Goal: Task Accomplishment & Management: Manage account settings

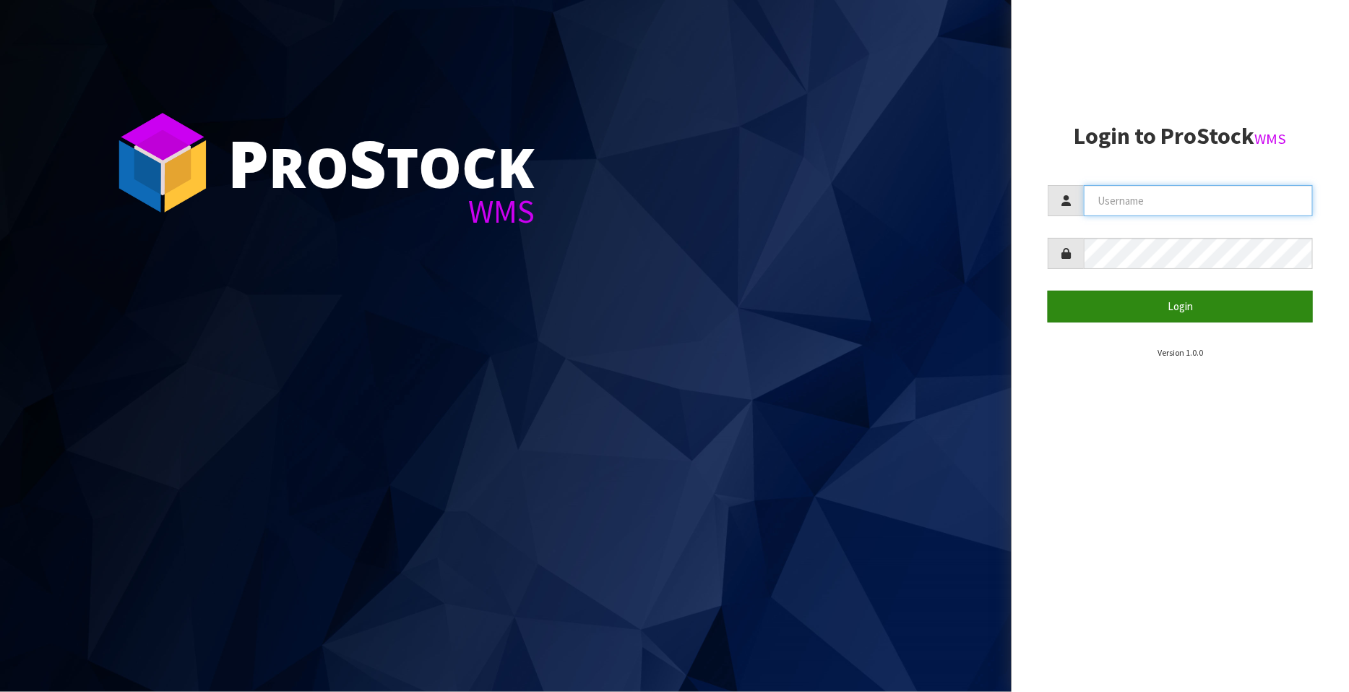
type input "FLOWAPAC"
click at [1187, 303] on button "Login" at bounding box center [1180, 305] width 265 height 31
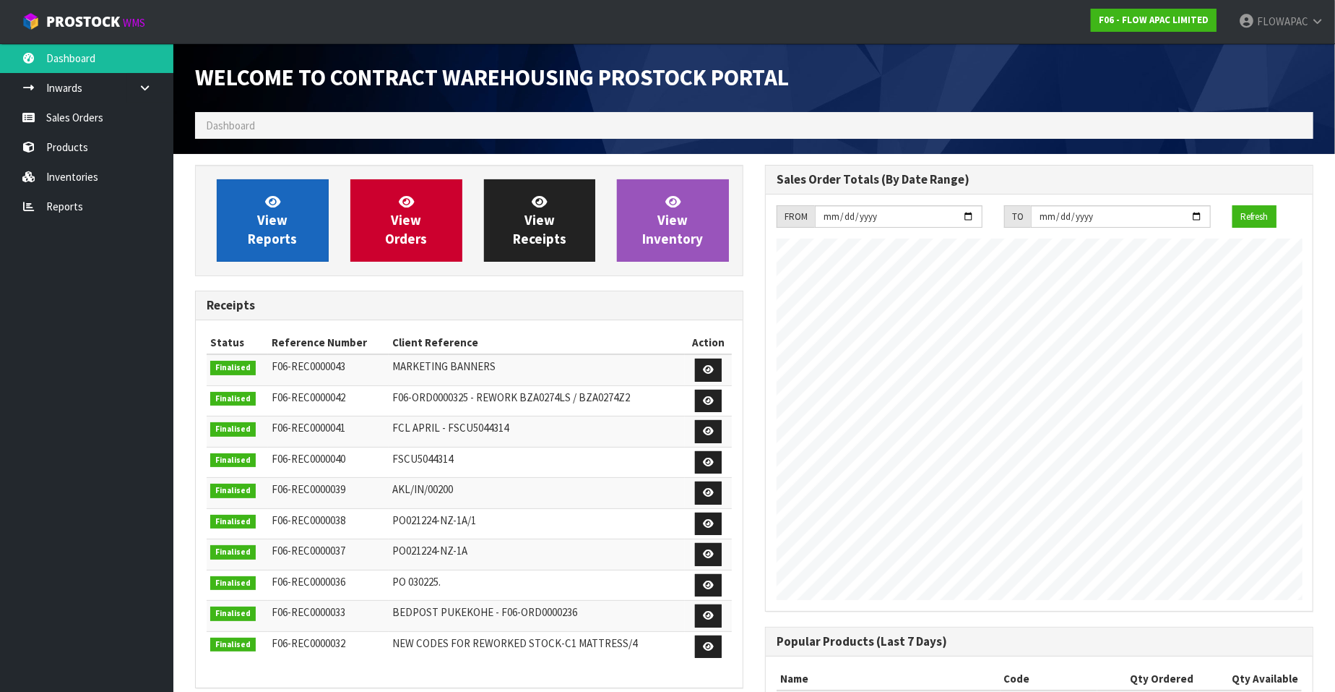
scroll to position [798, 570]
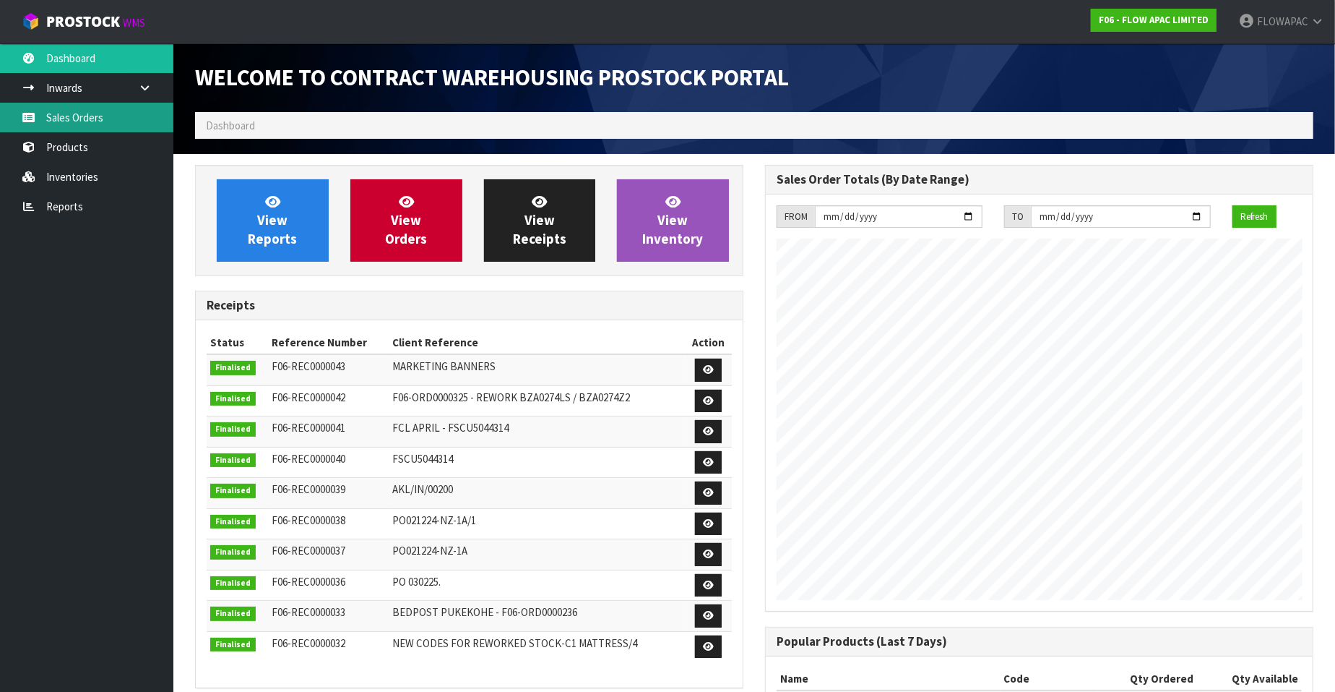
click at [82, 121] on link "Sales Orders" at bounding box center [86, 118] width 173 height 30
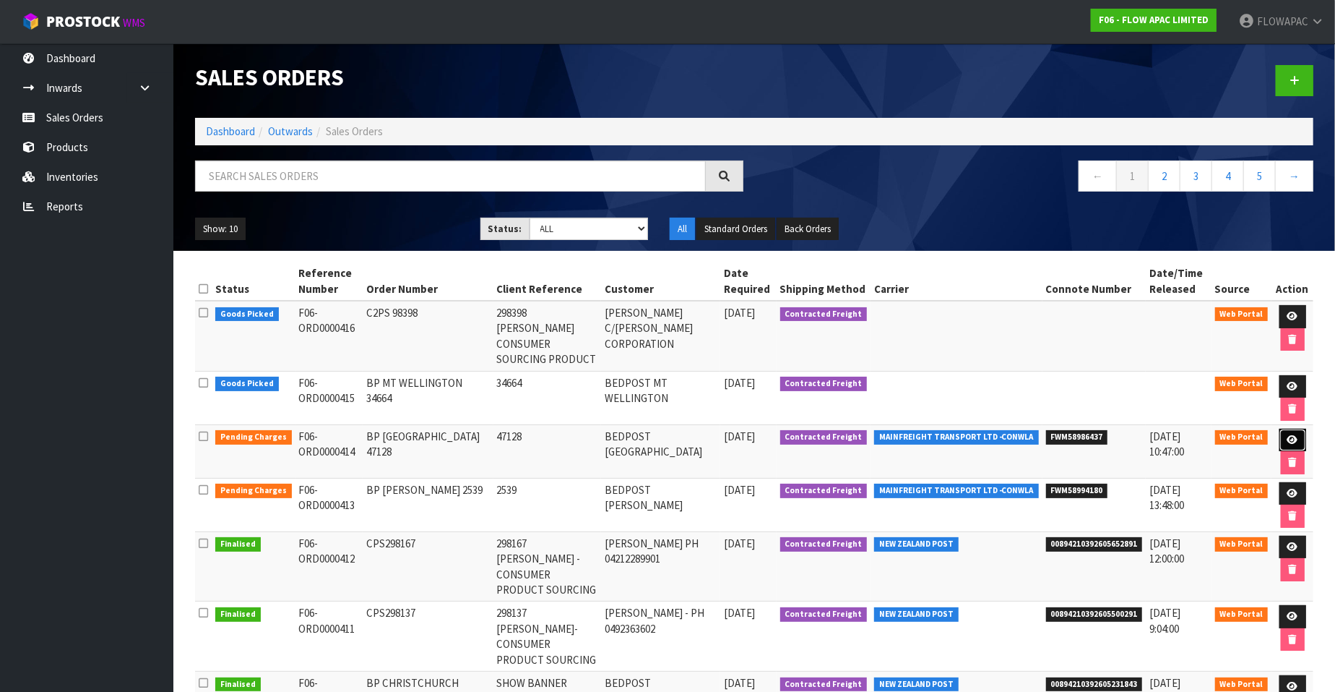
click at [1290, 435] on icon at bounding box center [1293, 439] width 11 height 9
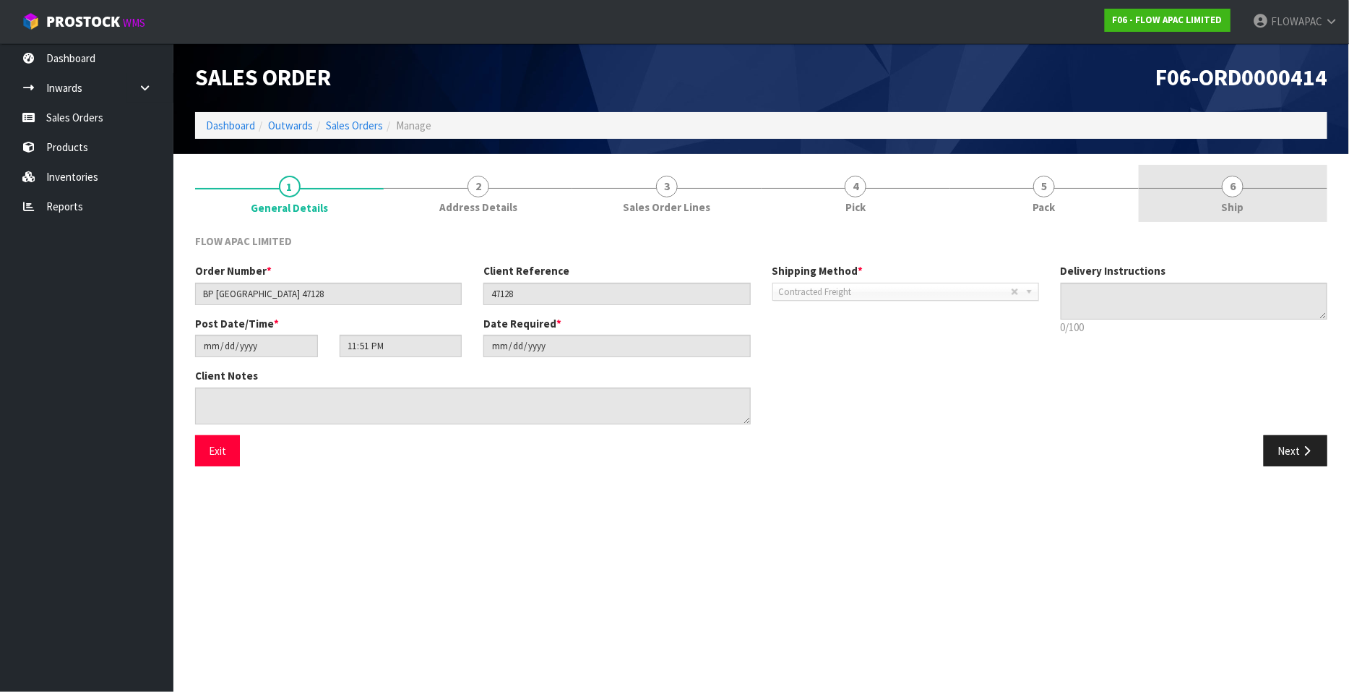
click at [1237, 185] on span "6" at bounding box center [1233, 187] width 22 height 22
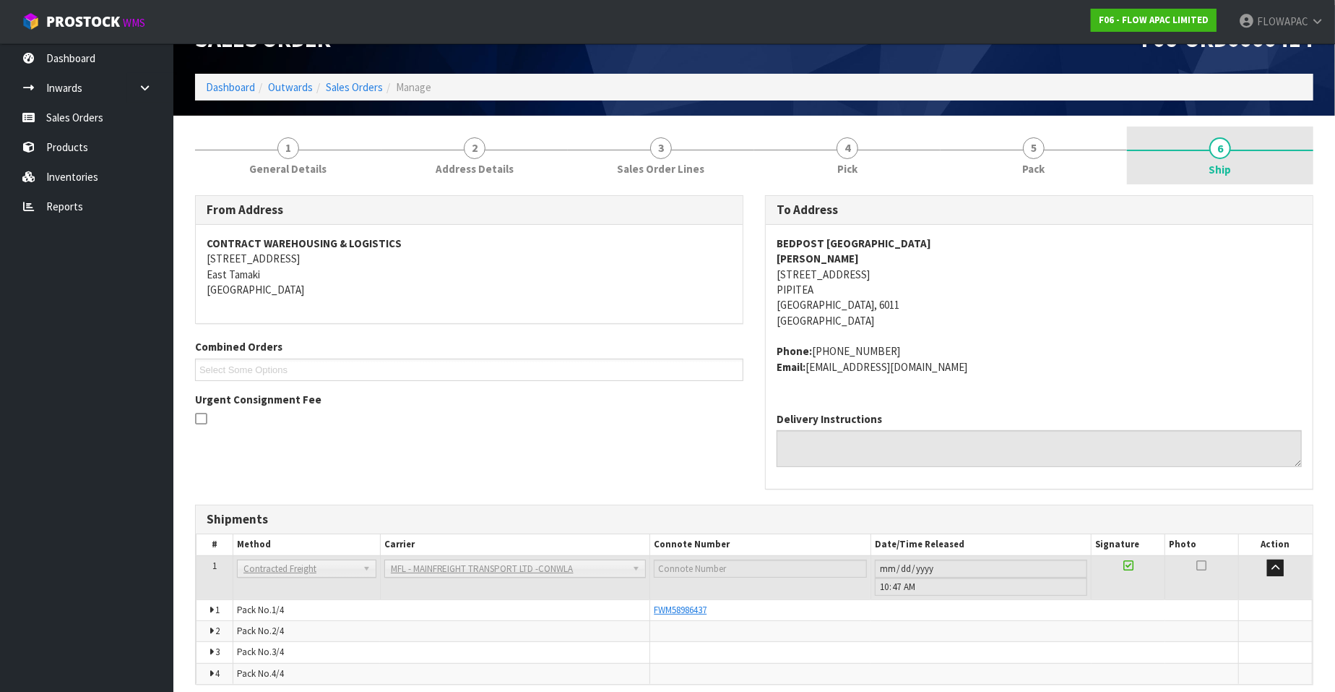
scroll to position [98, 0]
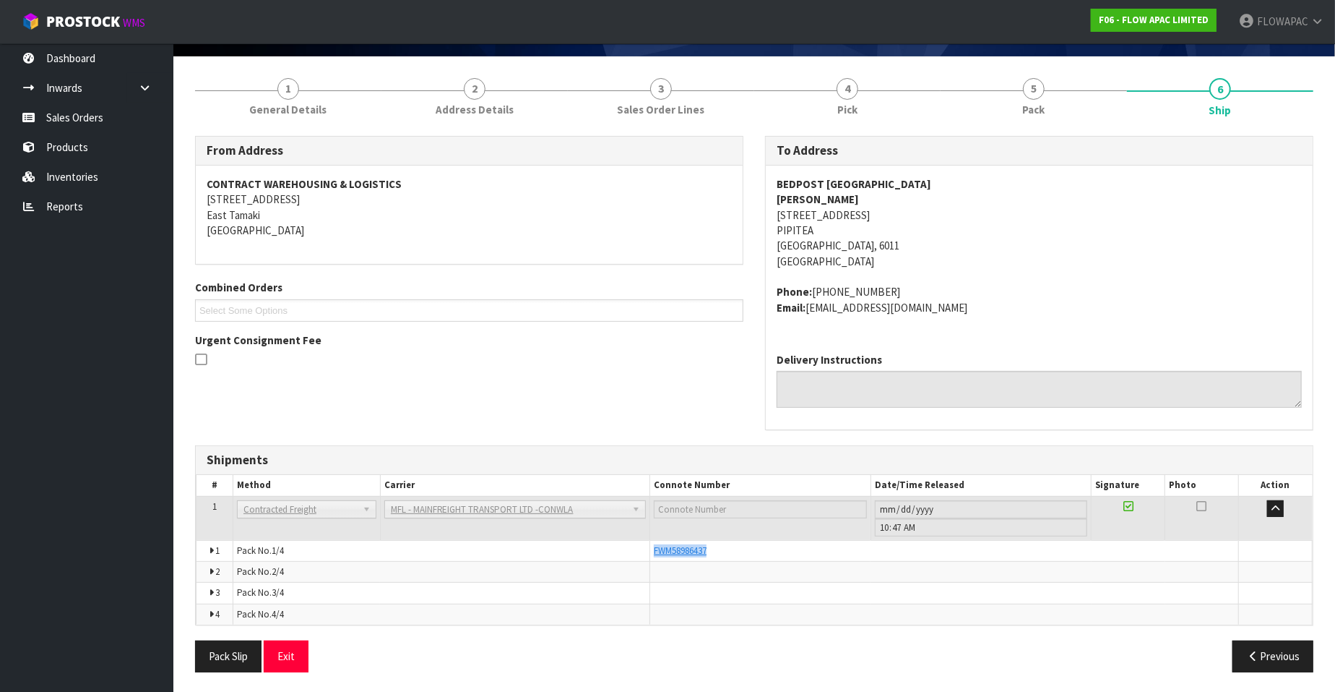
drag, startPoint x: 714, startPoint y: 551, endPoint x: 653, endPoint y: 550, distance: 61.4
click at [653, 550] on td "FWM58986437" at bounding box center [944, 550] width 589 height 21
copy span "FWM58986437"
click at [119, 120] on link "Sales Orders" at bounding box center [86, 118] width 173 height 30
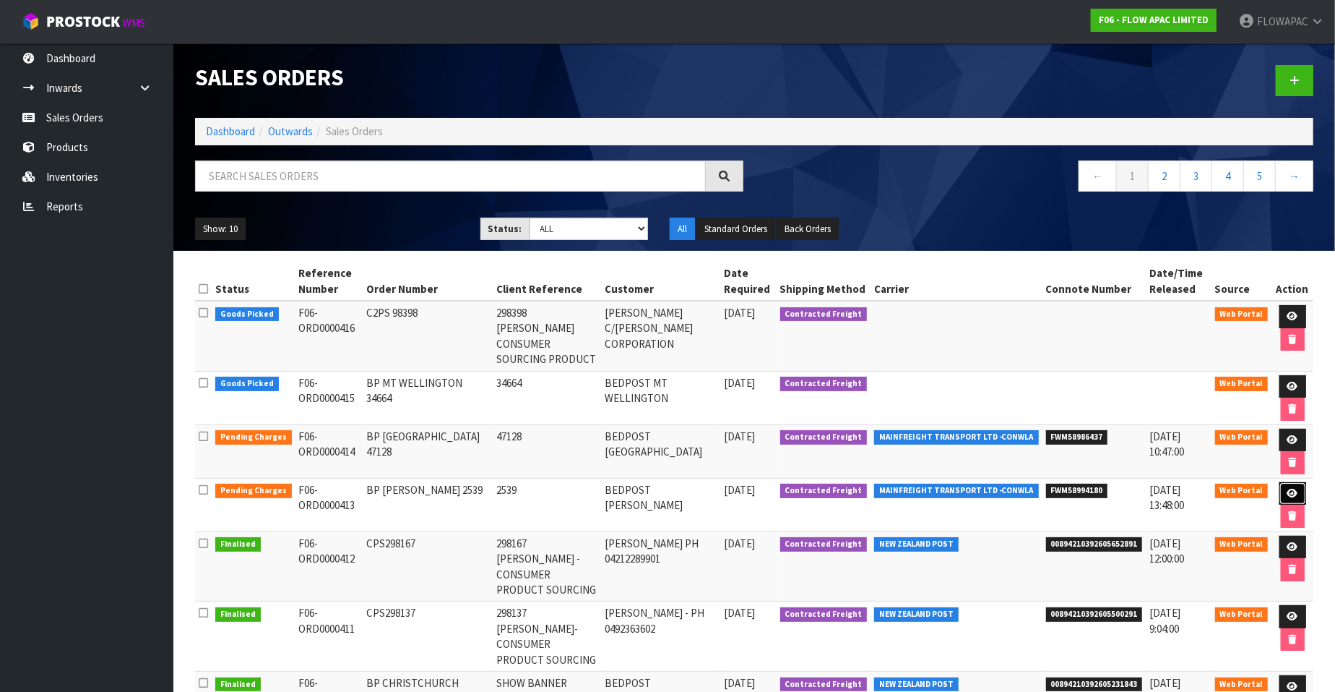
click at [1290, 488] on icon at bounding box center [1293, 492] width 11 height 9
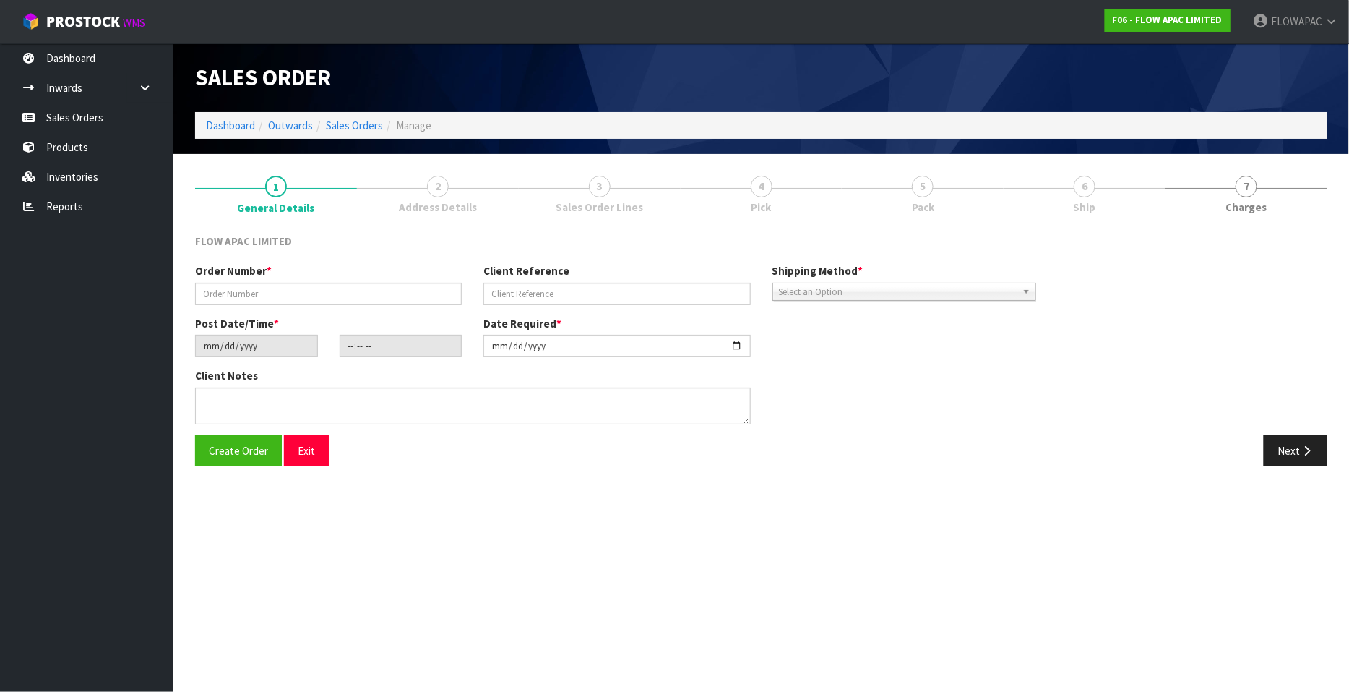
type input "BP [PERSON_NAME] 2539"
type input "2539"
type input "[DATE]"
type input "22:50:00.000"
type input "[DATE]"
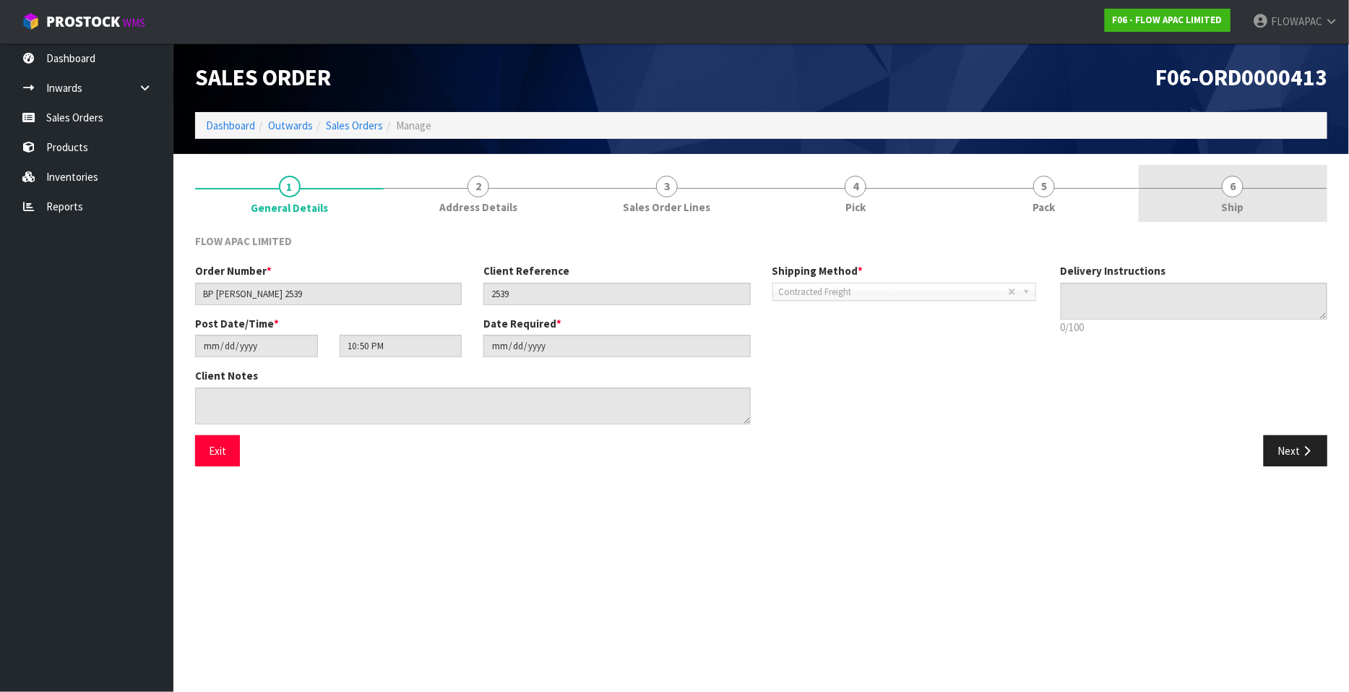
click at [1239, 187] on span "6" at bounding box center [1233, 187] width 22 height 22
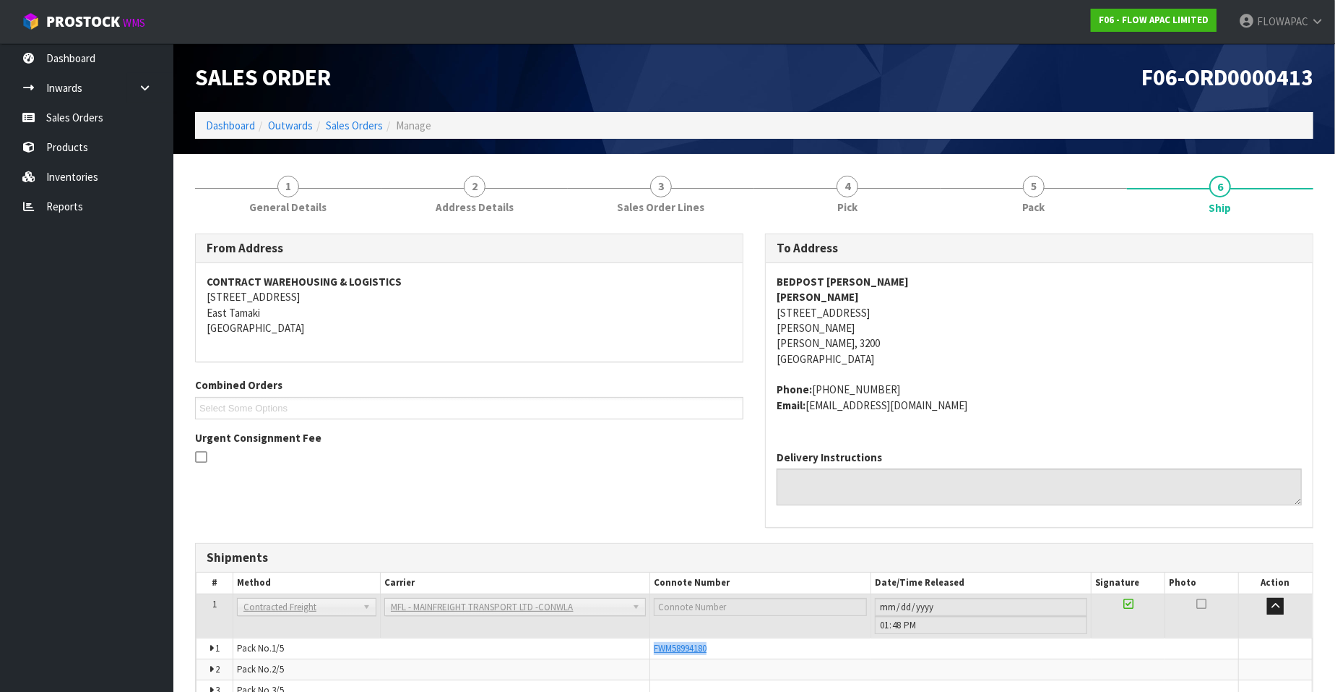
drag, startPoint x: 726, startPoint y: 651, endPoint x: 650, endPoint y: 645, distance: 76.1
click at [650, 645] on td "FWM58994180" at bounding box center [944, 647] width 589 height 21
copy span "FWM58994180"
click at [285, 186] on span "1" at bounding box center [288, 187] width 22 height 22
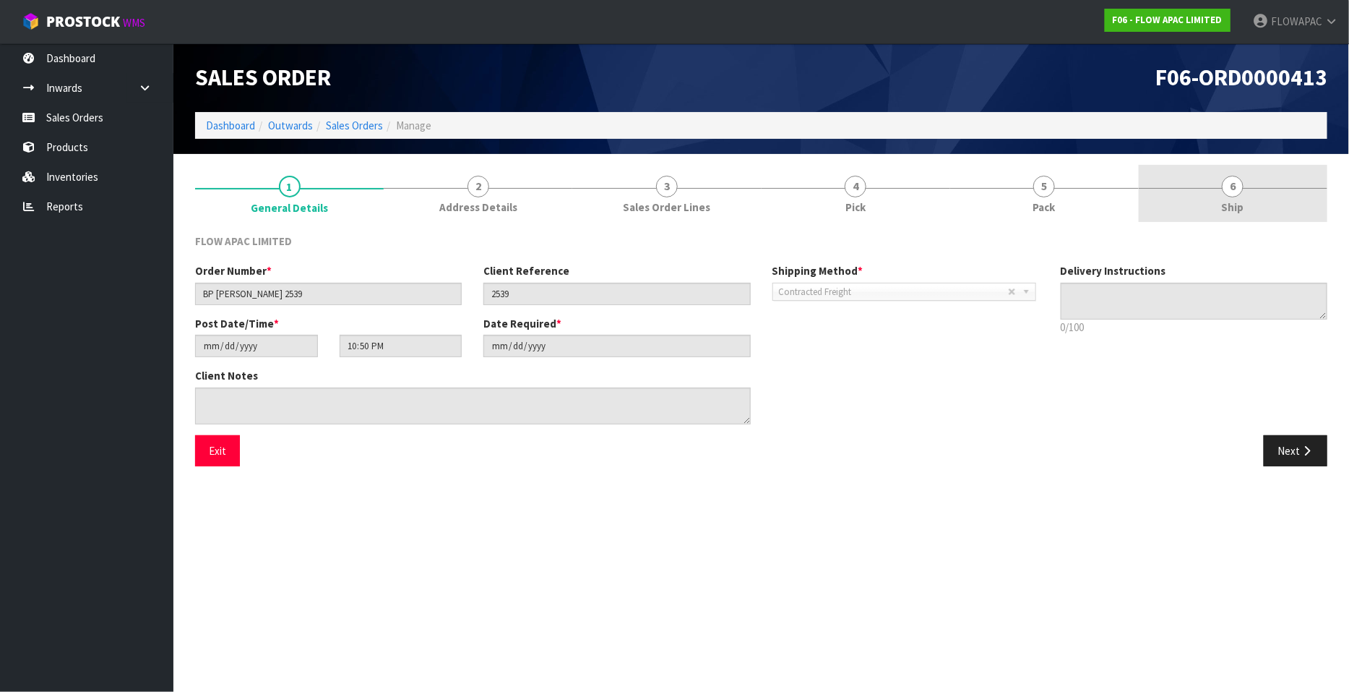
click at [1240, 184] on span "6" at bounding box center [1233, 187] width 22 height 22
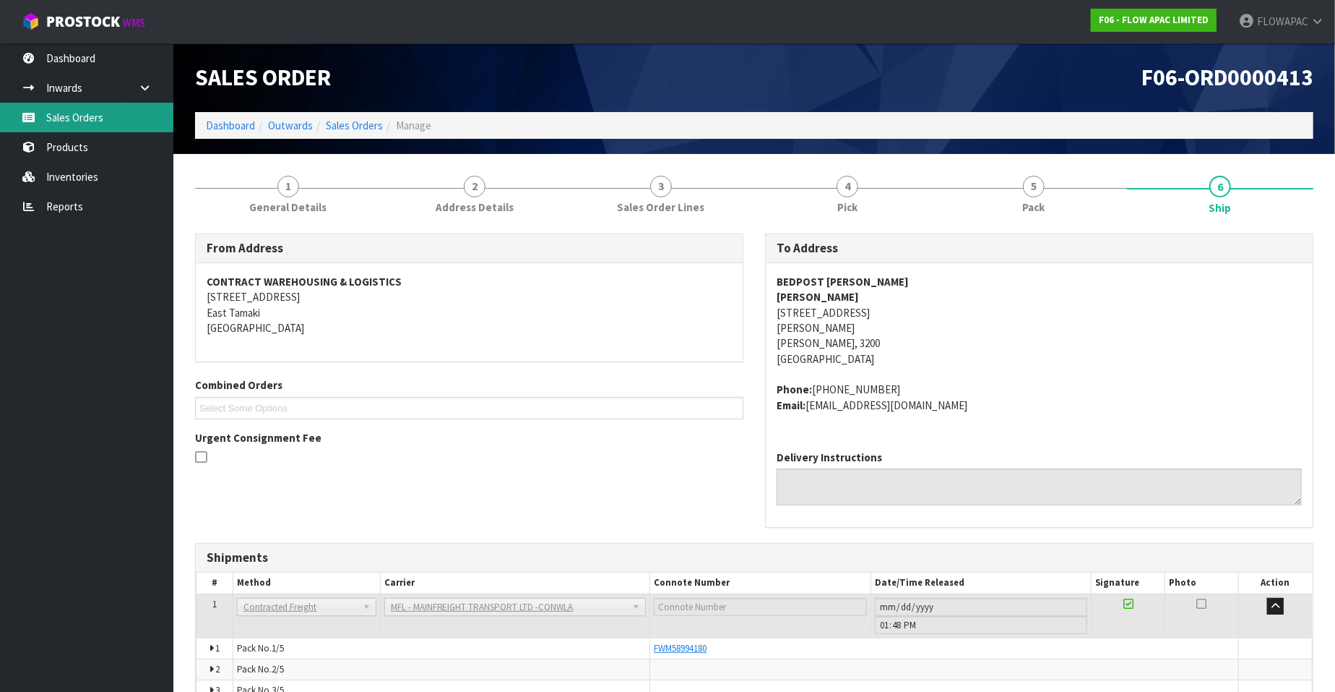
click at [114, 111] on link "Sales Orders" at bounding box center [86, 118] width 173 height 30
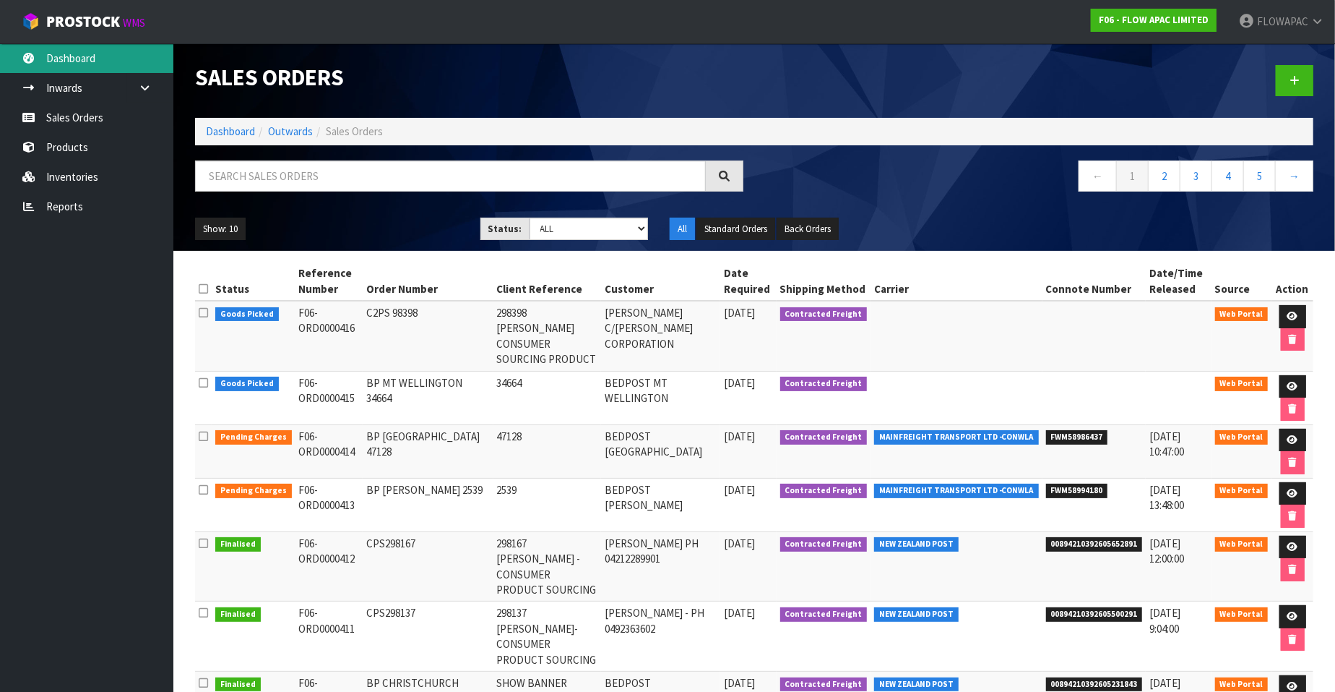
click at [76, 61] on link "Dashboard" at bounding box center [86, 58] width 173 height 30
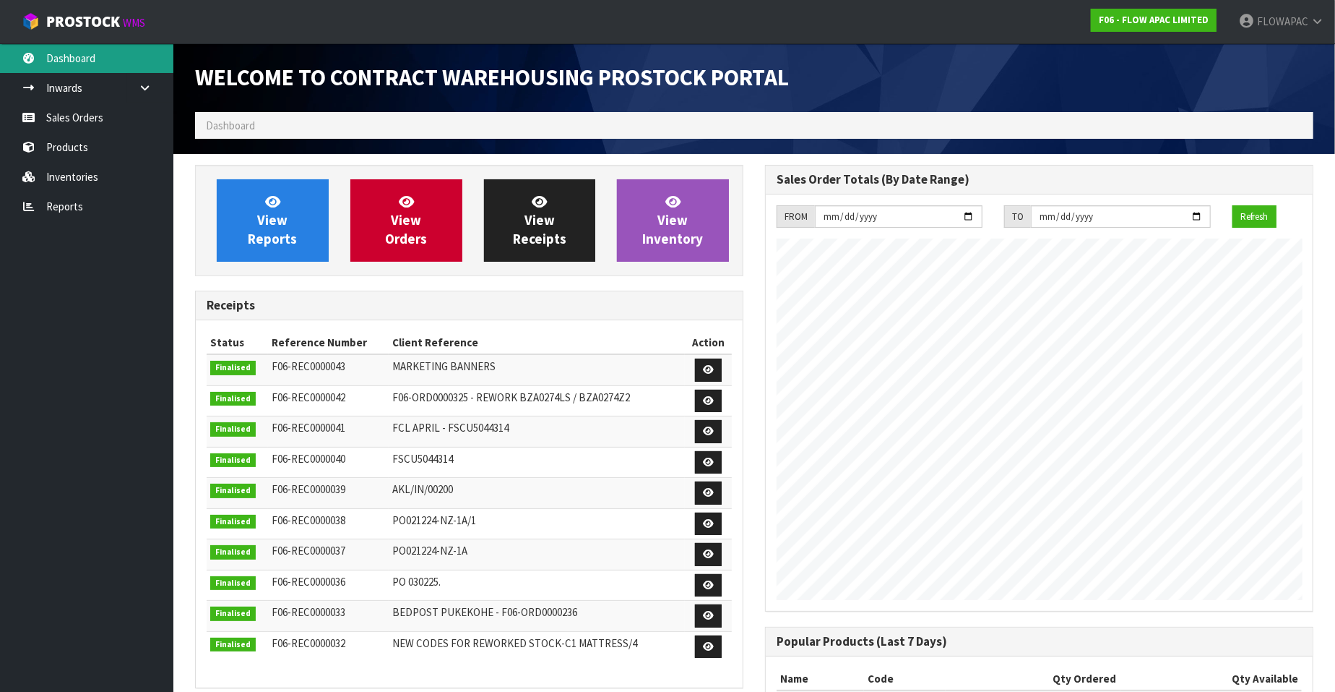
scroll to position [798, 570]
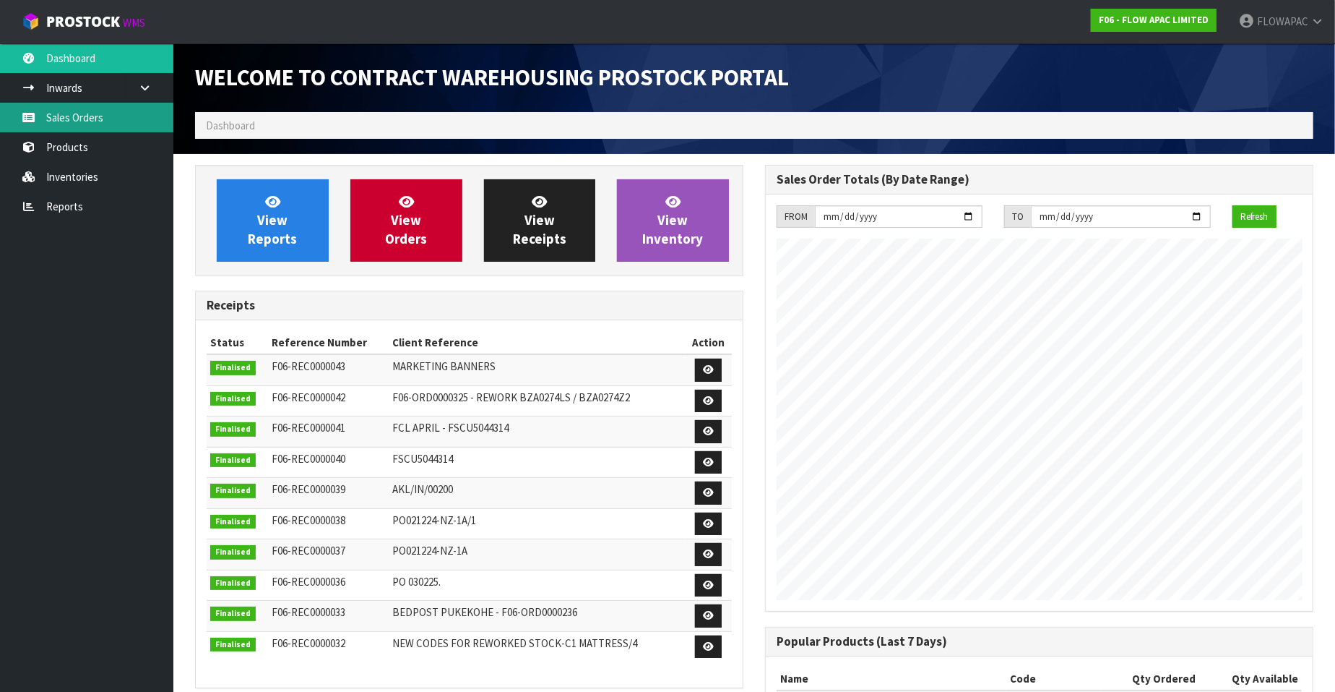
click at [112, 106] on link "Sales Orders" at bounding box center [86, 118] width 173 height 30
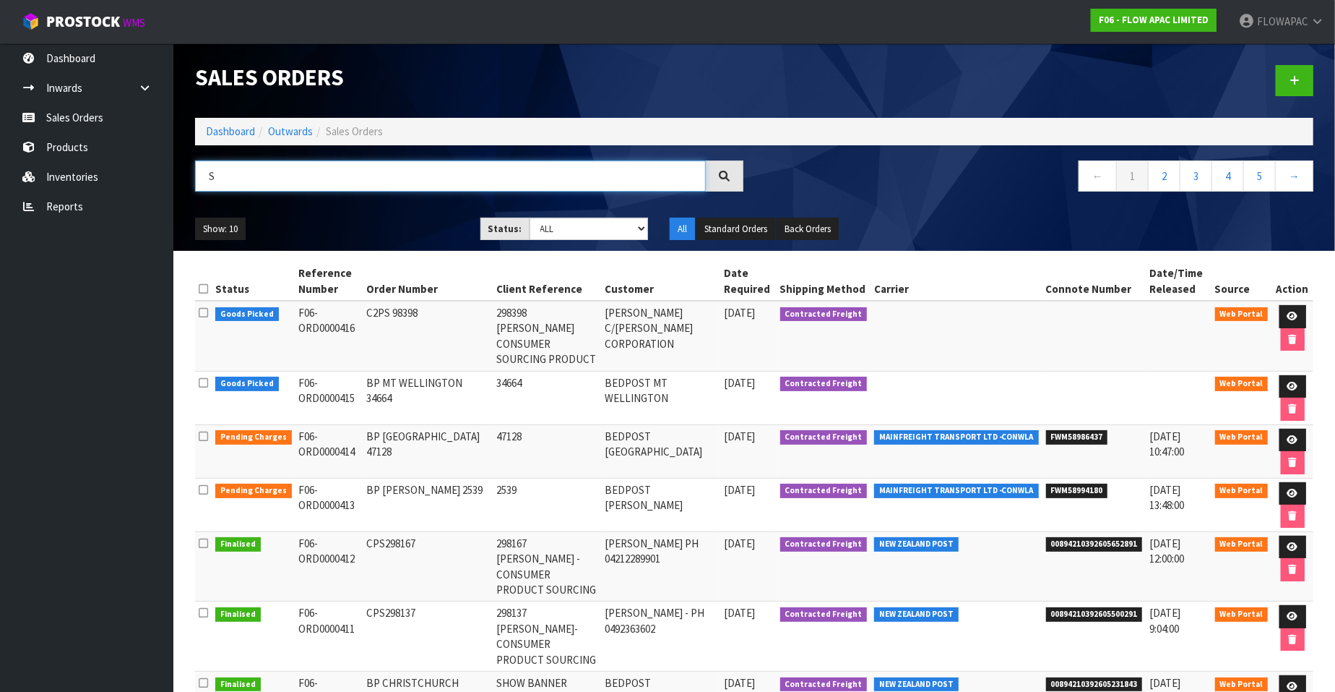
click at [264, 175] on input "s" at bounding box center [450, 175] width 511 height 31
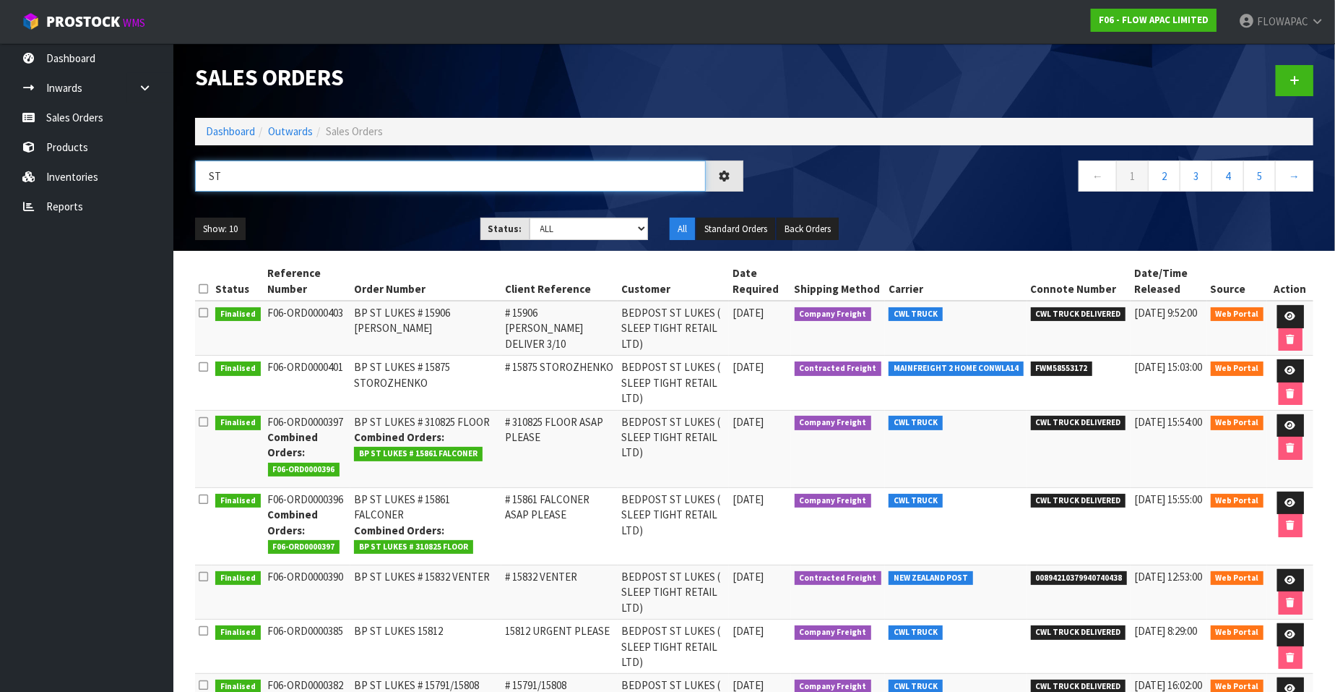
type input "S"
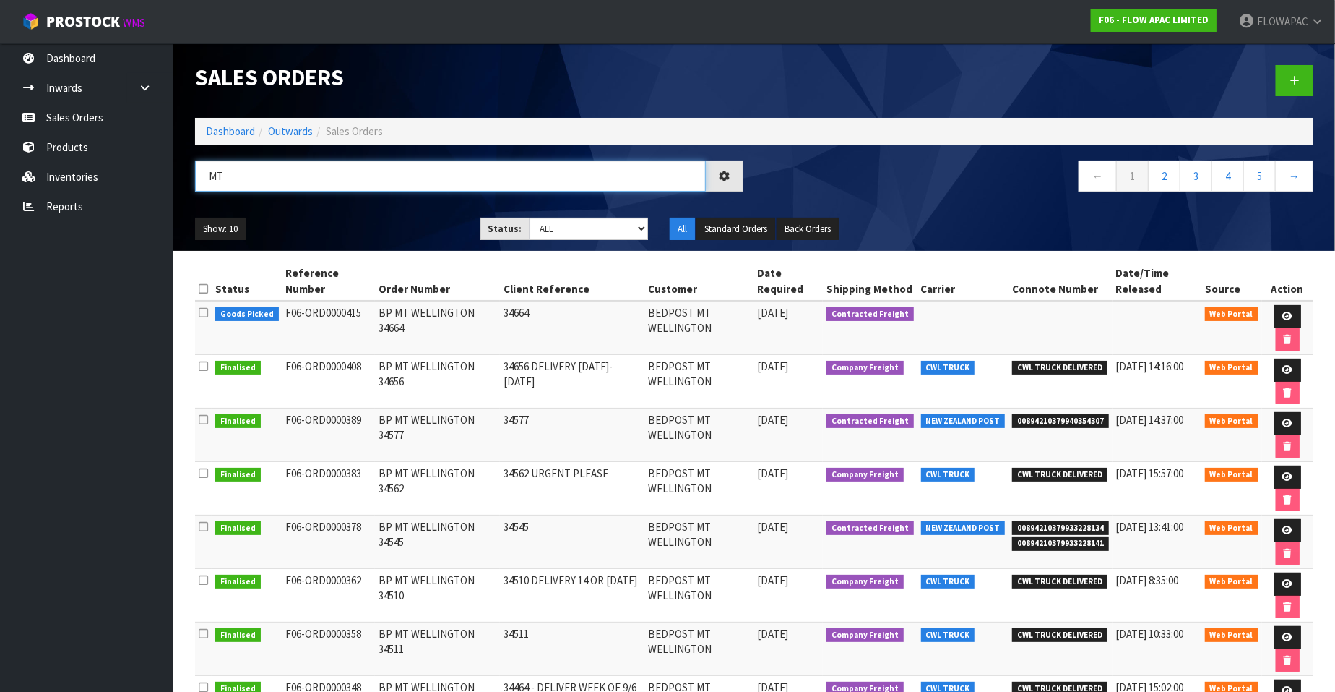
type input "M"
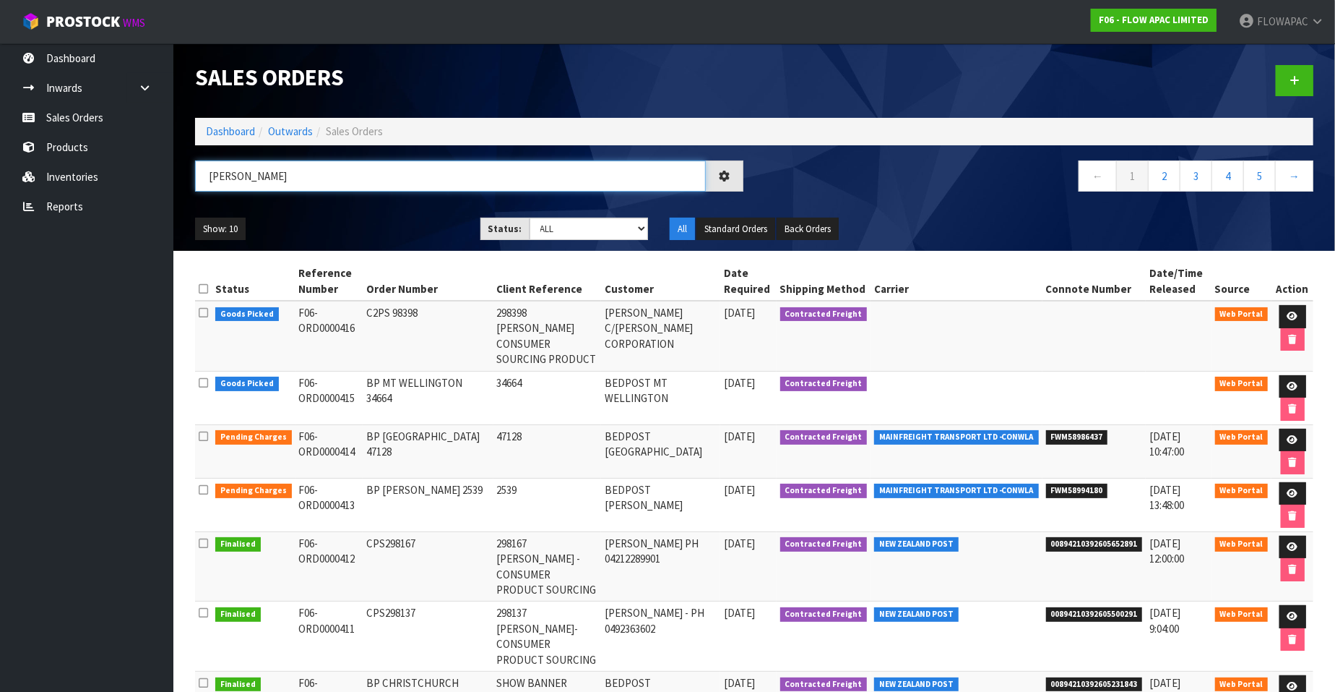
type input "[PERSON_NAME]"
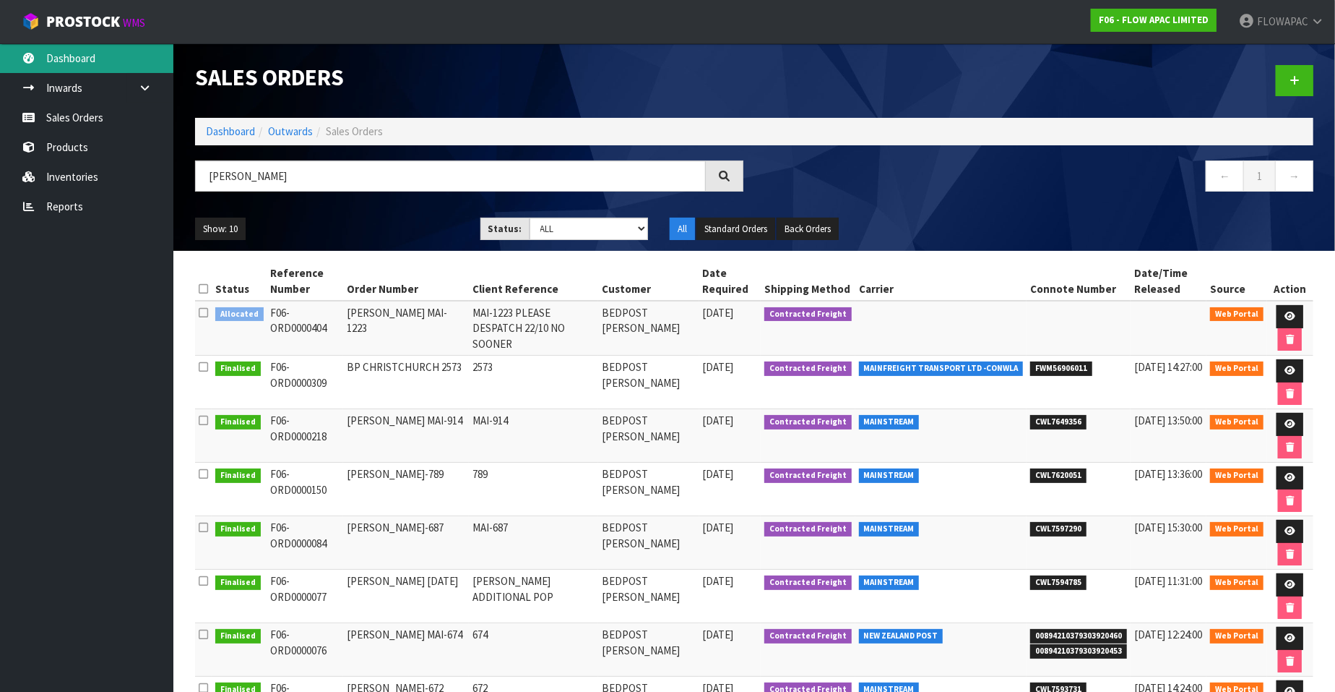
click at [93, 58] on link "Dashboard" at bounding box center [86, 58] width 173 height 30
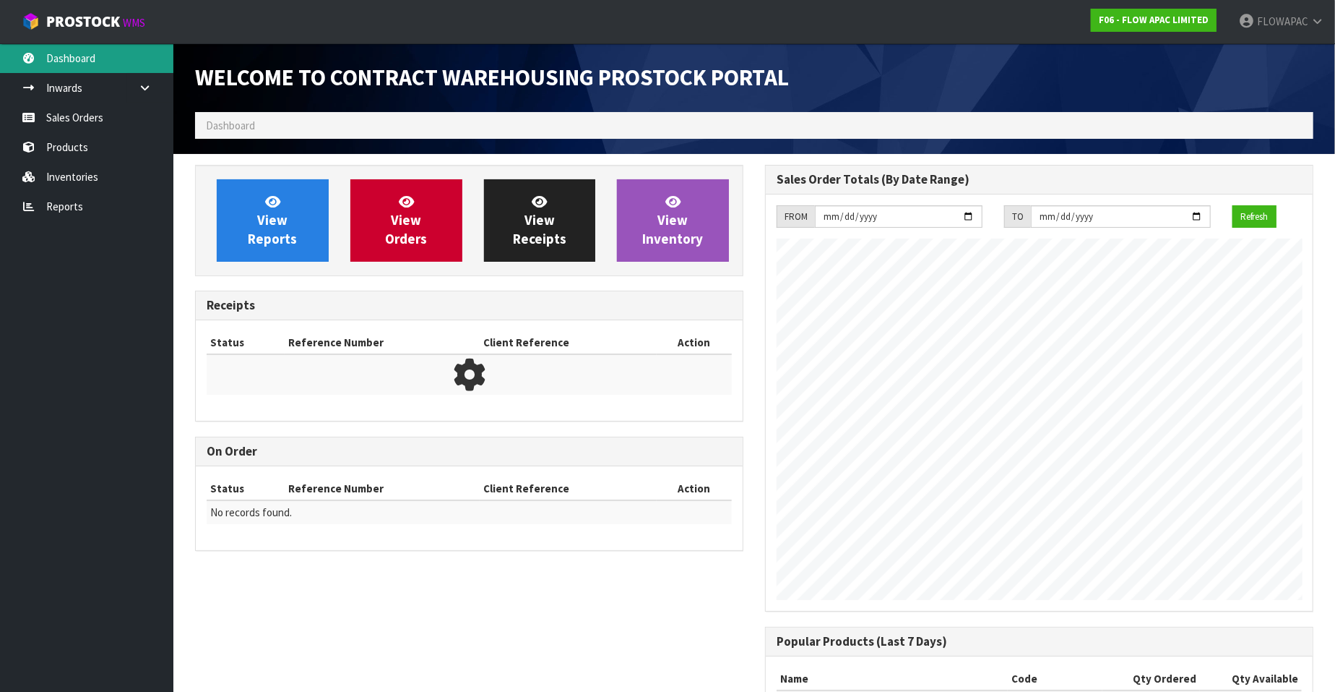
scroll to position [798, 570]
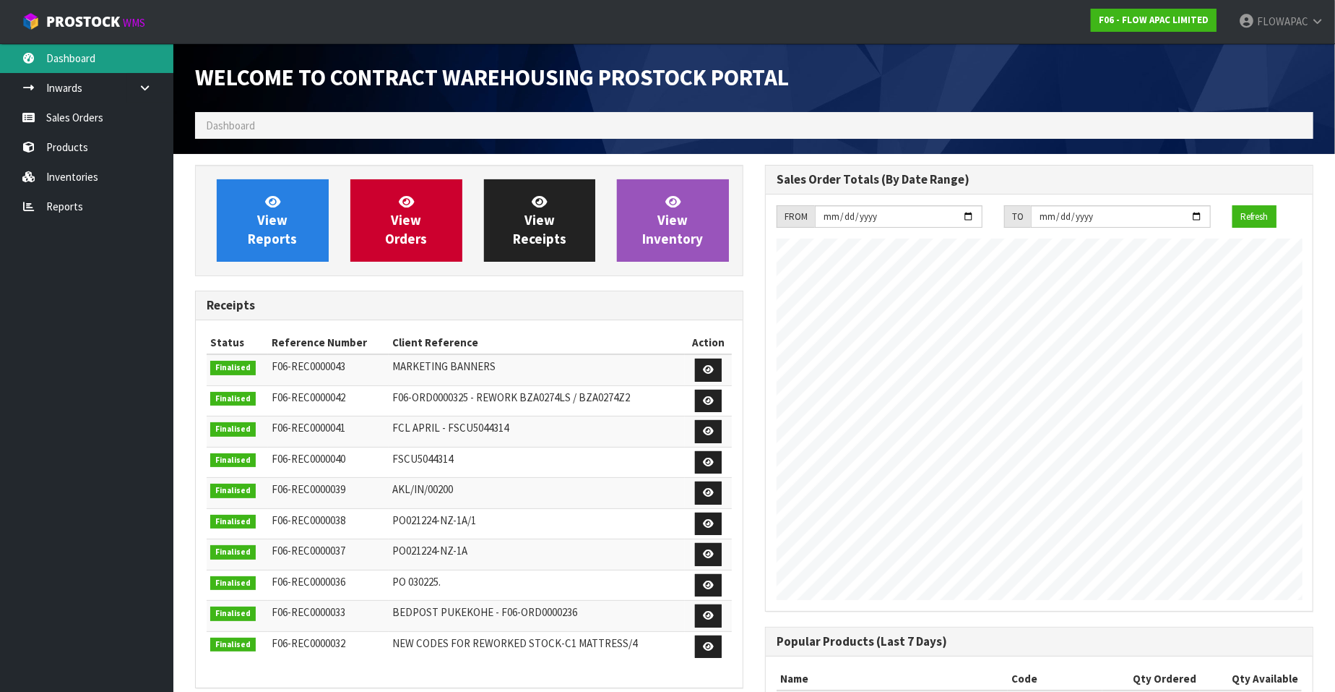
click at [86, 58] on link "Dashboard" at bounding box center [86, 58] width 173 height 30
